Goal: Information Seeking & Learning: Learn about a topic

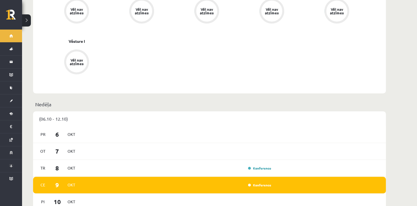
scroll to position [254, 0]
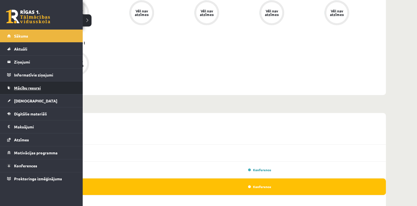
click at [31, 88] on span "Mācību resursi" at bounding box center [27, 87] width 27 height 5
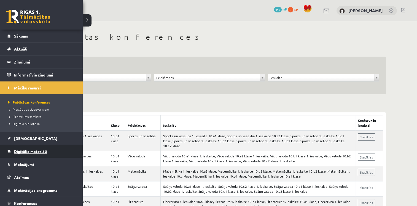
click at [34, 151] on span "Digitālie materiāli" at bounding box center [30, 151] width 33 height 5
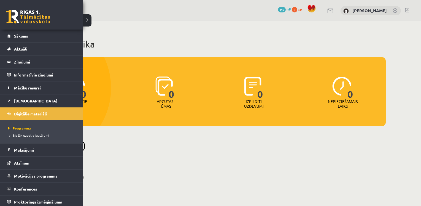
click at [22, 135] on span "Biežāk uzdotie jautājumi" at bounding box center [28, 135] width 42 height 4
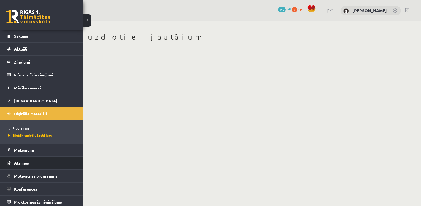
click at [21, 161] on span "Atzīmes" at bounding box center [21, 162] width 15 height 5
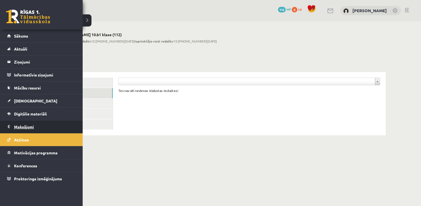
click at [34, 124] on legend "Maksājumi 0" at bounding box center [45, 126] width 62 height 13
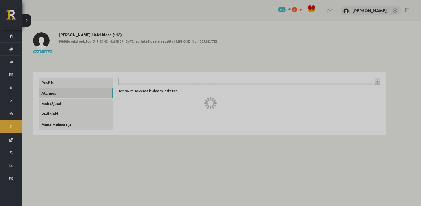
click at [34, 124] on div at bounding box center [210, 103] width 421 height 206
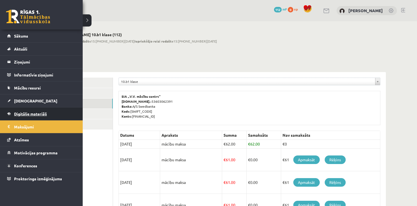
click at [25, 113] on span "Digitālie materiāli" at bounding box center [30, 113] width 33 height 5
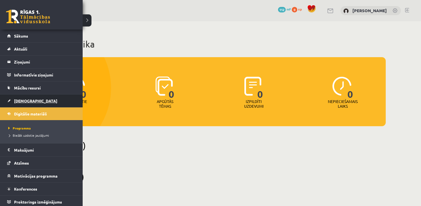
click at [21, 101] on span "[DEMOGRAPHIC_DATA]" at bounding box center [35, 100] width 43 height 5
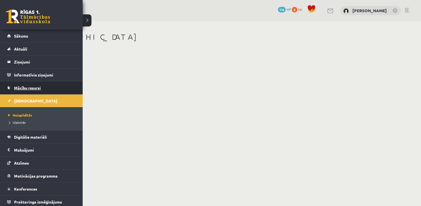
click at [28, 89] on span "Mācību resursi" at bounding box center [27, 87] width 27 height 5
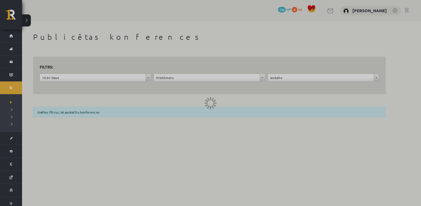
click at [263, 79] on div at bounding box center [210, 103] width 421 height 206
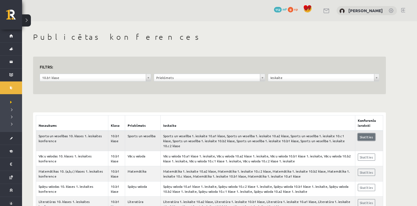
click at [367, 135] on link "Skatīties" at bounding box center [366, 136] width 17 height 7
click at [369, 168] on link "Skatīties" at bounding box center [366, 171] width 17 height 7
